Goal: Task Accomplishment & Management: Complete application form

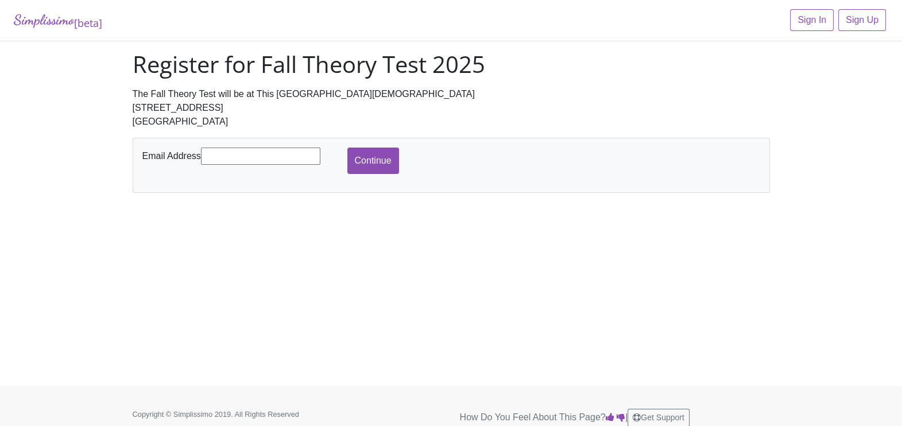
click at [503, 102] on div "The Fall Theory Test will be at This Rock [DEMOGRAPHIC_DATA] [STREET_ADDRESS]" at bounding box center [452, 107] width 638 height 41
click at [241, 159] on input "text" at bounding box center [260, 156] width 119 height 17
type input "[EMAIL_ADDRESS][DOMAIN_NAME]"
click at [370, 153] on input "Continue" at bounding box center [374, 161] width 52 height 26
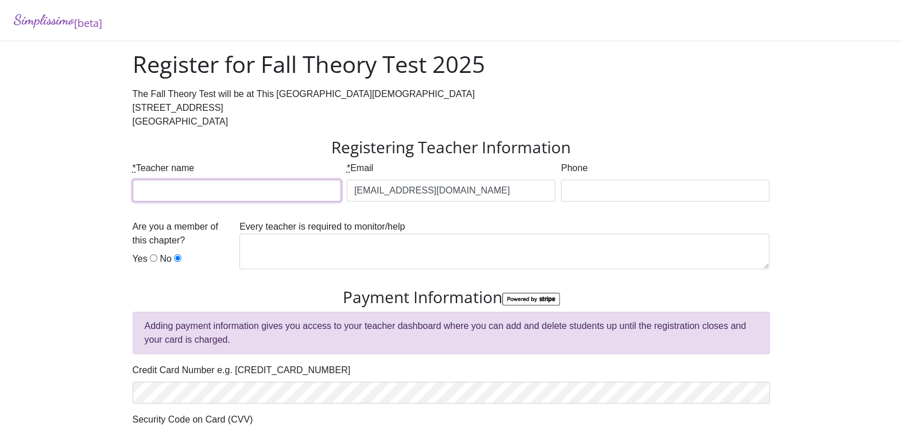
click at [246, 186] on input "* Teacher name" at bounding box center [237, 191] width 209 height 22
type input "[PERSON_NAME]"
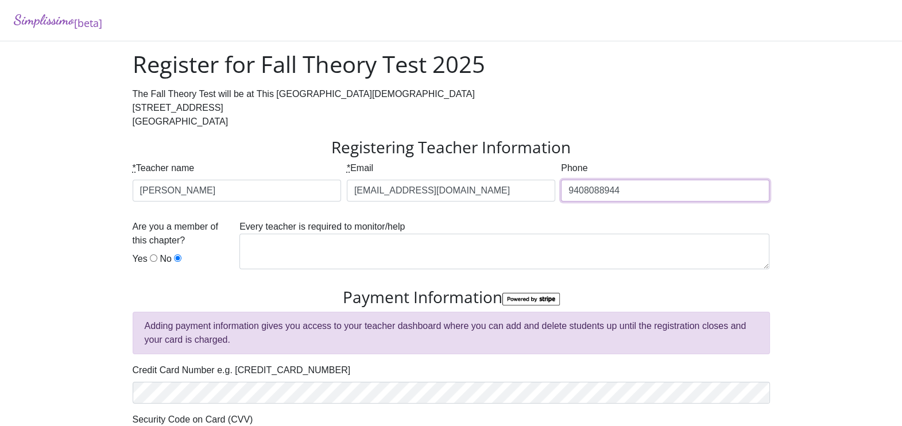
type input "9408088944"
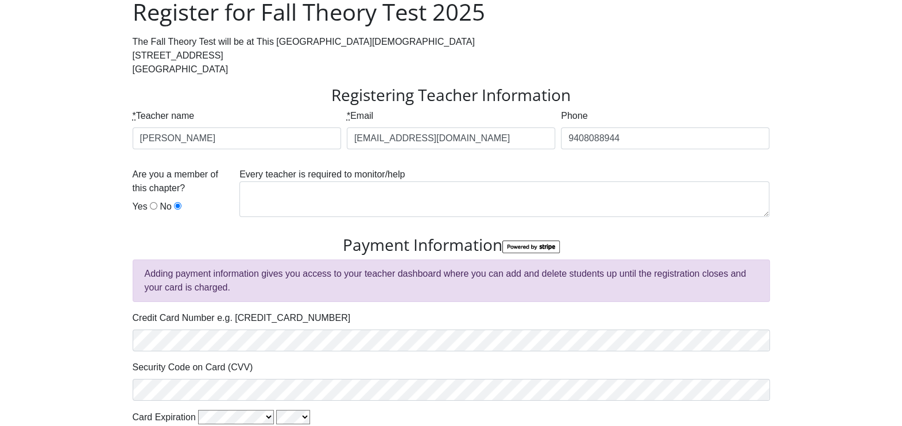
scroll to position [55, 0]
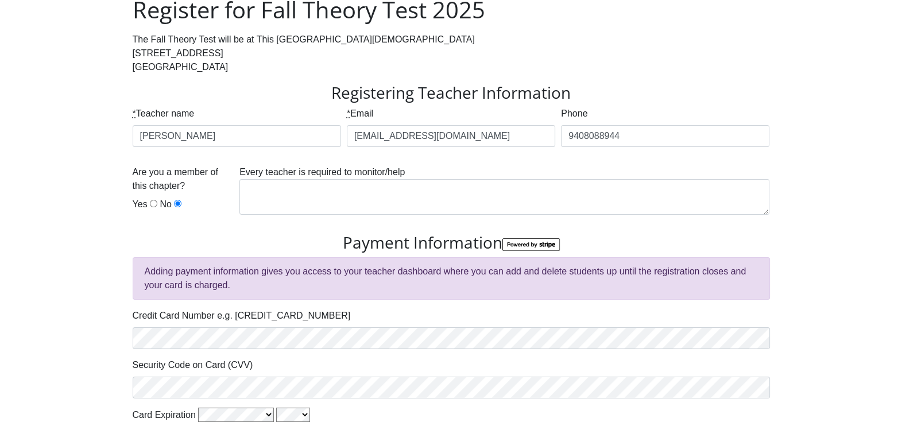
click at [150, 203] on input "Yes" at bounding box center [153, 203] width 7 height 7
radio input "true"
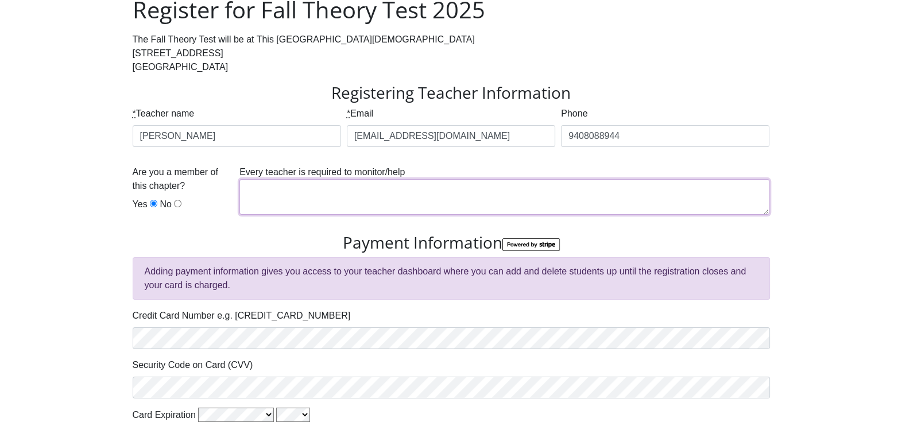
click at [291, 202] on textarea at bounding box center [505, 197] width 530 height 36
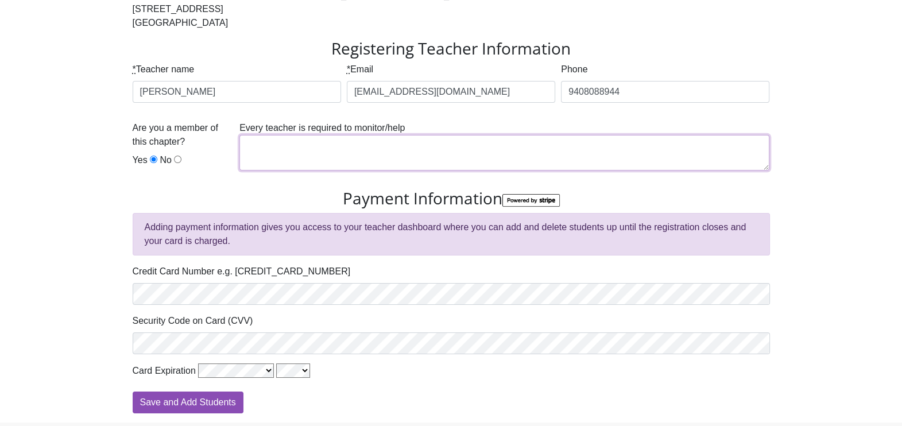
scroll to position [140, 0]
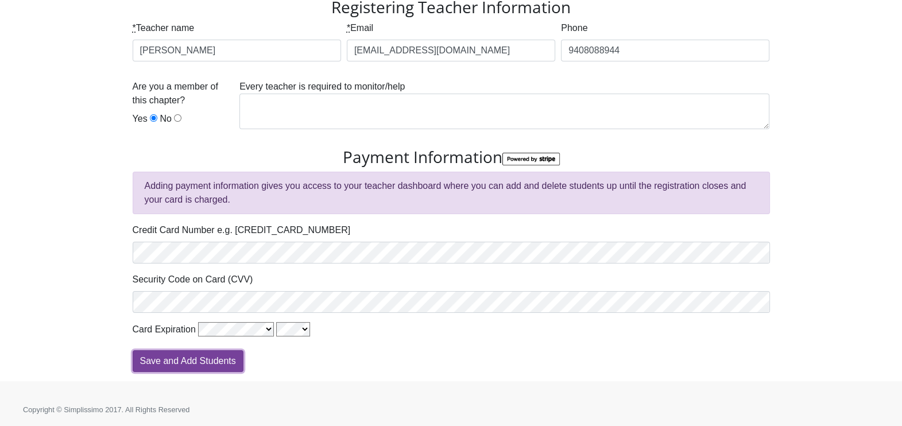
click at [191, 362] on input "Save and Add Students" at bounding box center [188, 361] width 111 height 22
type input "Processing"
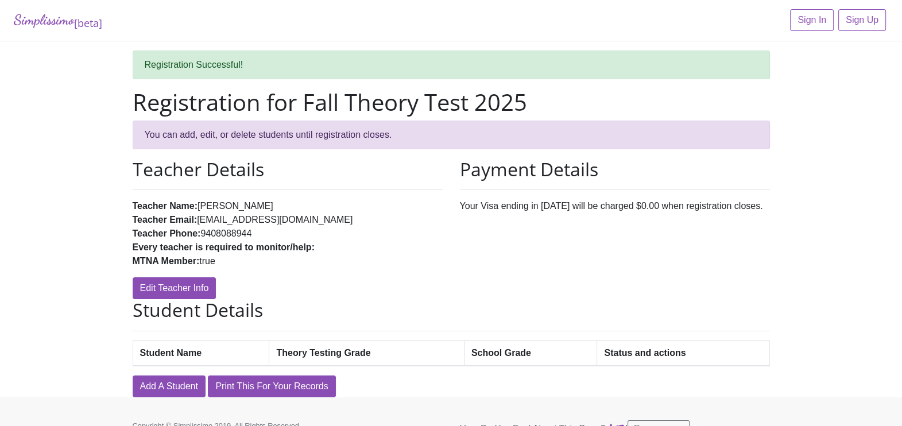
scroll to position [21, 0]
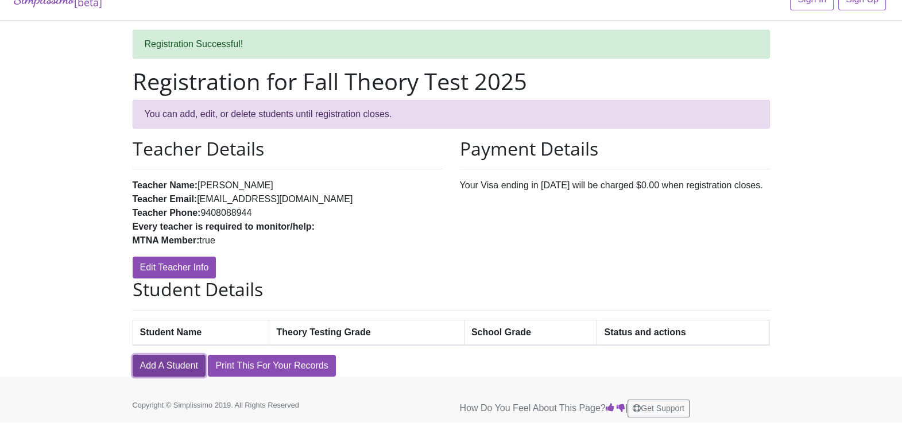
click at [178, 360] on link "Add A Student" at bounding box center [169, 366] width 73 height 22
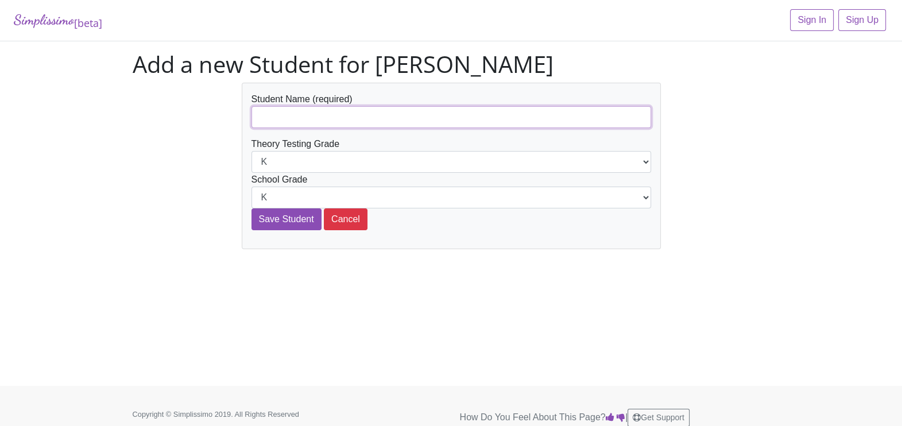
click at [318, 121] on input "text" at bounding box center [452, 117] width 400 height 22
type input "[PERSON_NAME]"
select select "1st"
click at [289, 223] on input "Save Student" at bounding box center [287, 220] width 70 height 22
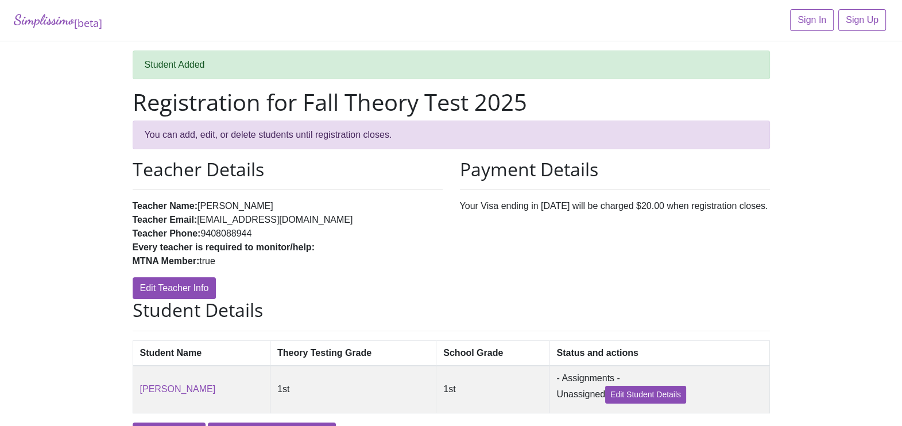
scroll to position [70, 0]
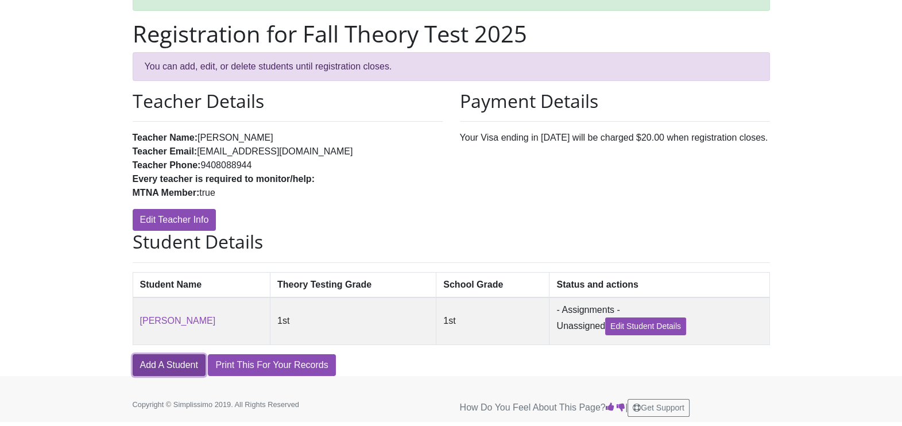
click at [156, 368] on link "Add A Student" at bounding box center [169, 365] width 73 height 22
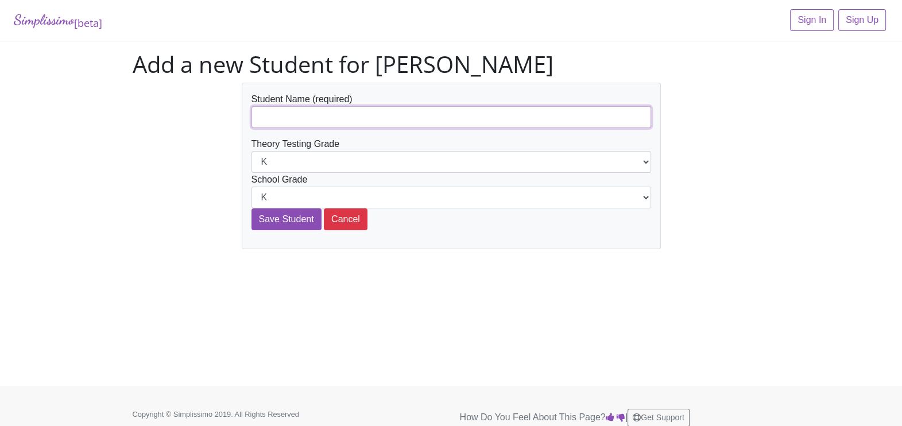
click at [331, 117] on input "text" at bounding box center [452, 117] width 400 height 22
type input "David Kossuth"
select select "3rd"
click at [276, 222] on input "Save Student" at bounding box center [287, 220] width 70 height 22
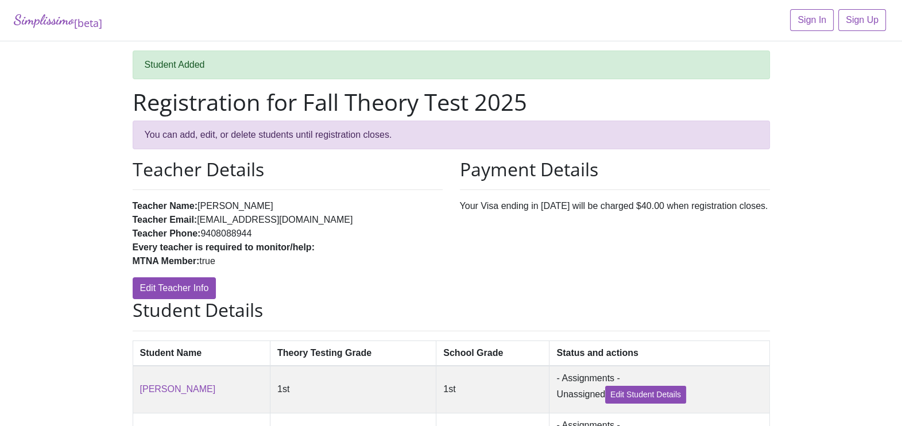
scroll to position [119, 0]
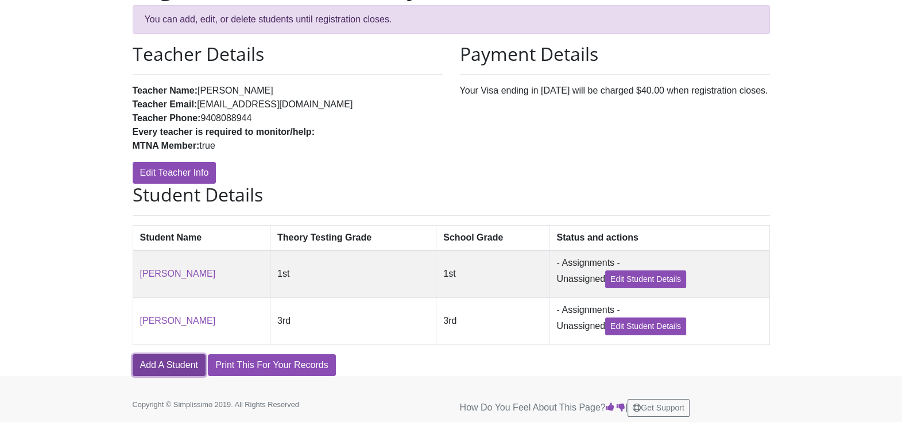
click at [159, 361] on link "Add A Student" at bounding box center [169, 365] width 73 height 22
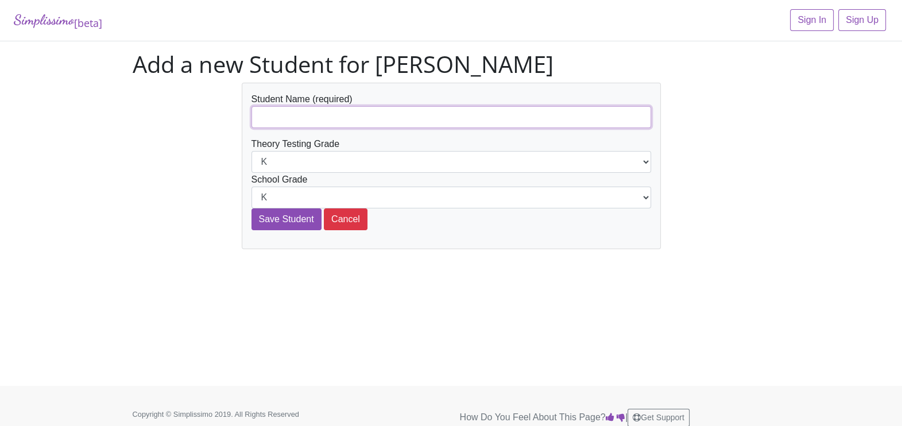
click at [317, 114] on input "text" at bounding box center [452, 117] width 400 height 22
type input "[PERSON_NAME]"
select select "11th"
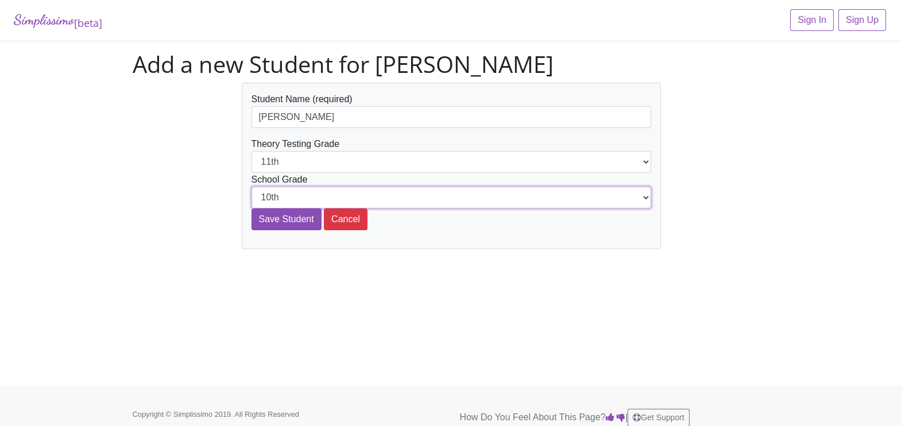
select select "11th"
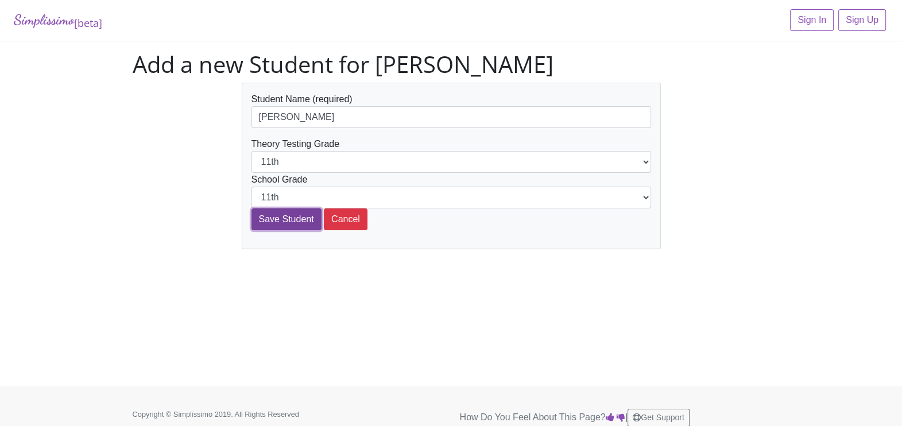
click at [273, 214] on input "Save Student" at bounding box center [287, 220] width 70 height 22
